Goal: Use online tool/utility: Use online tool/utility

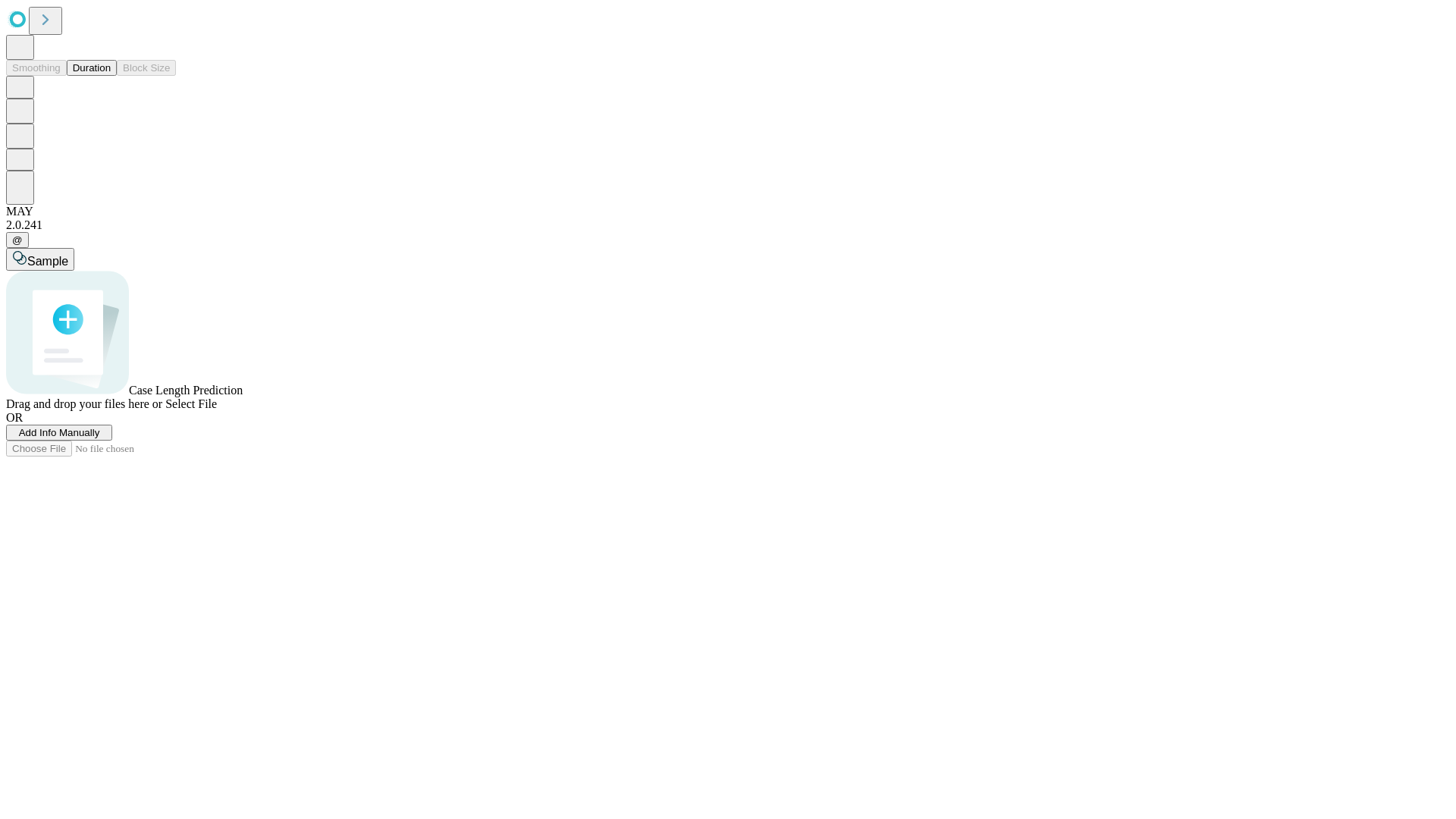
click at [110, 76] on button "Duration" at bounding box center [92, 68] width 50 height 16
click at [217, 410] on span "Select File" at bounding box center [191, 404] width 52 height 13
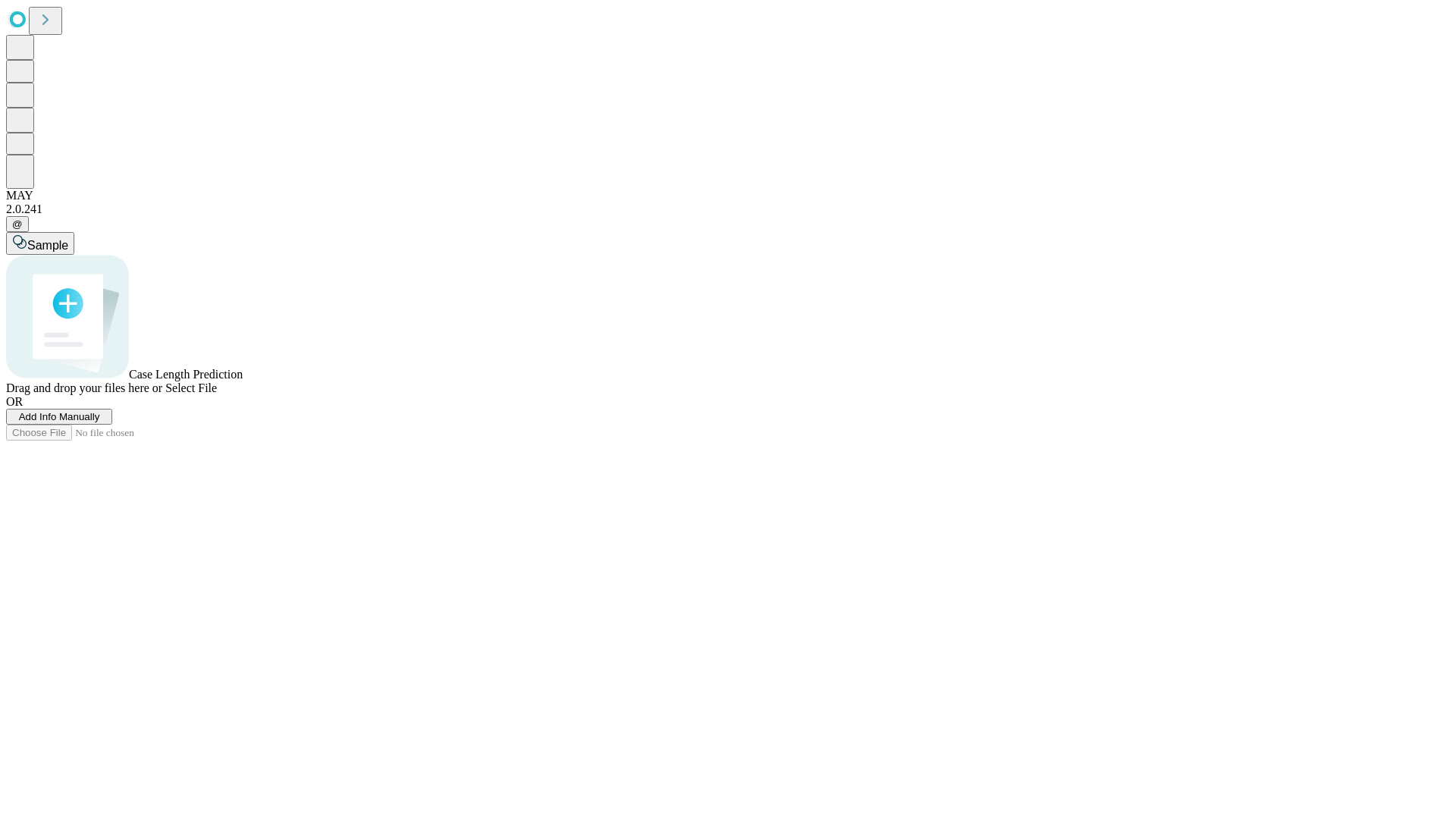
click at [217, 394] on span "Select File" at bounding box center [191, 388] width 52 height 13
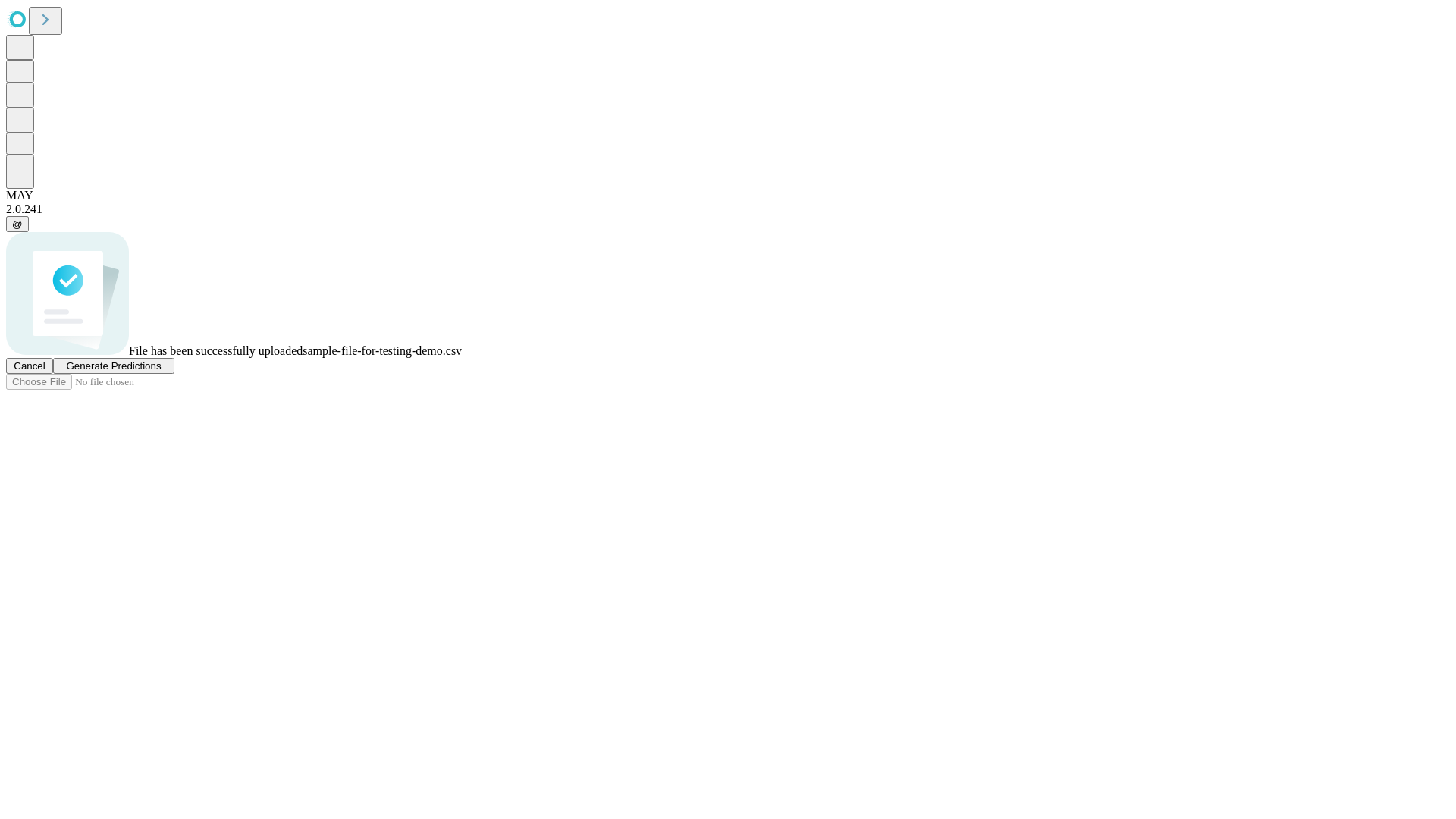
click at [160, 372] on span "Generate Predictions" at bounding box center [114, 366] width 95 height 11
